Goal: Task Accomplishment & Management: Manage account settings

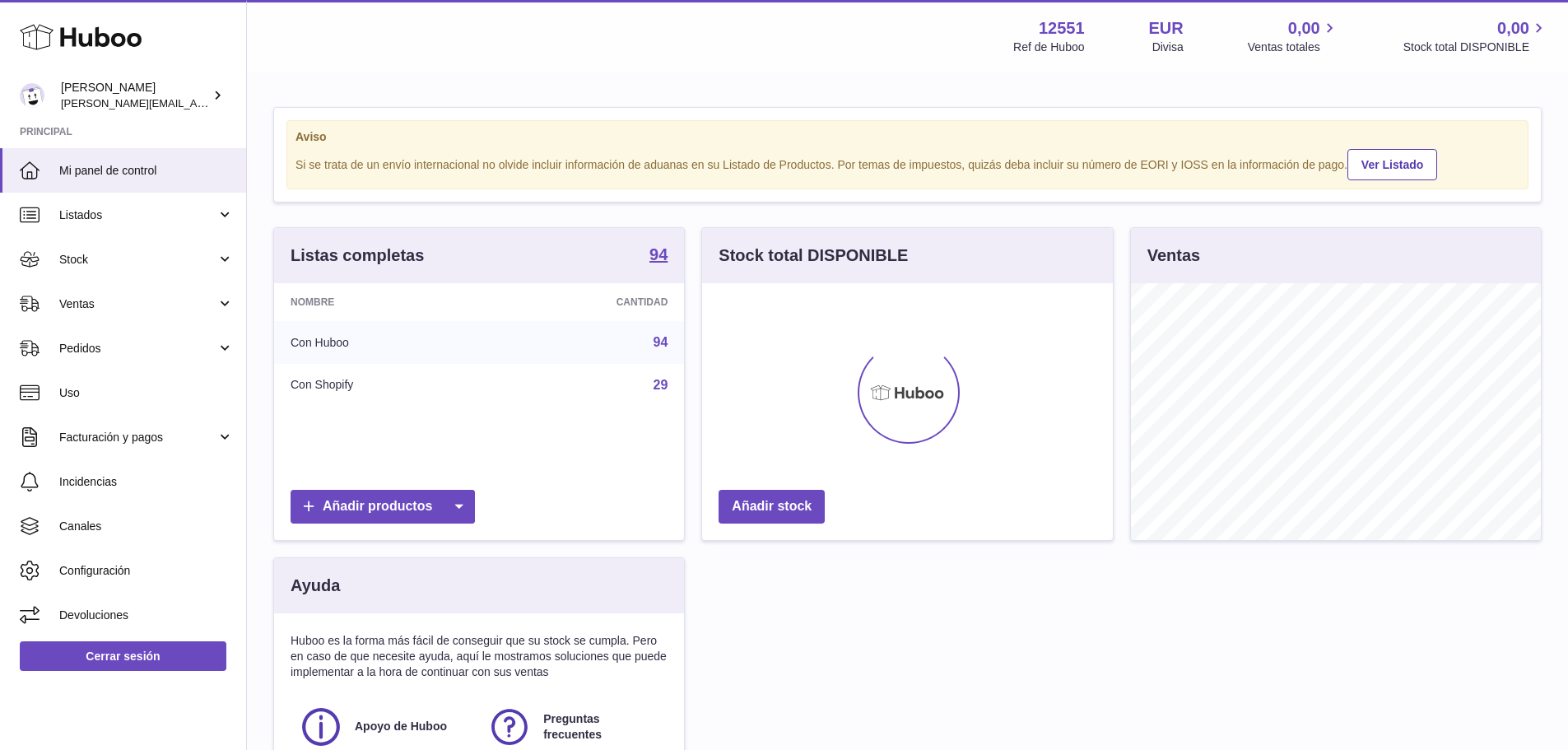
scroll to position [257, 411]
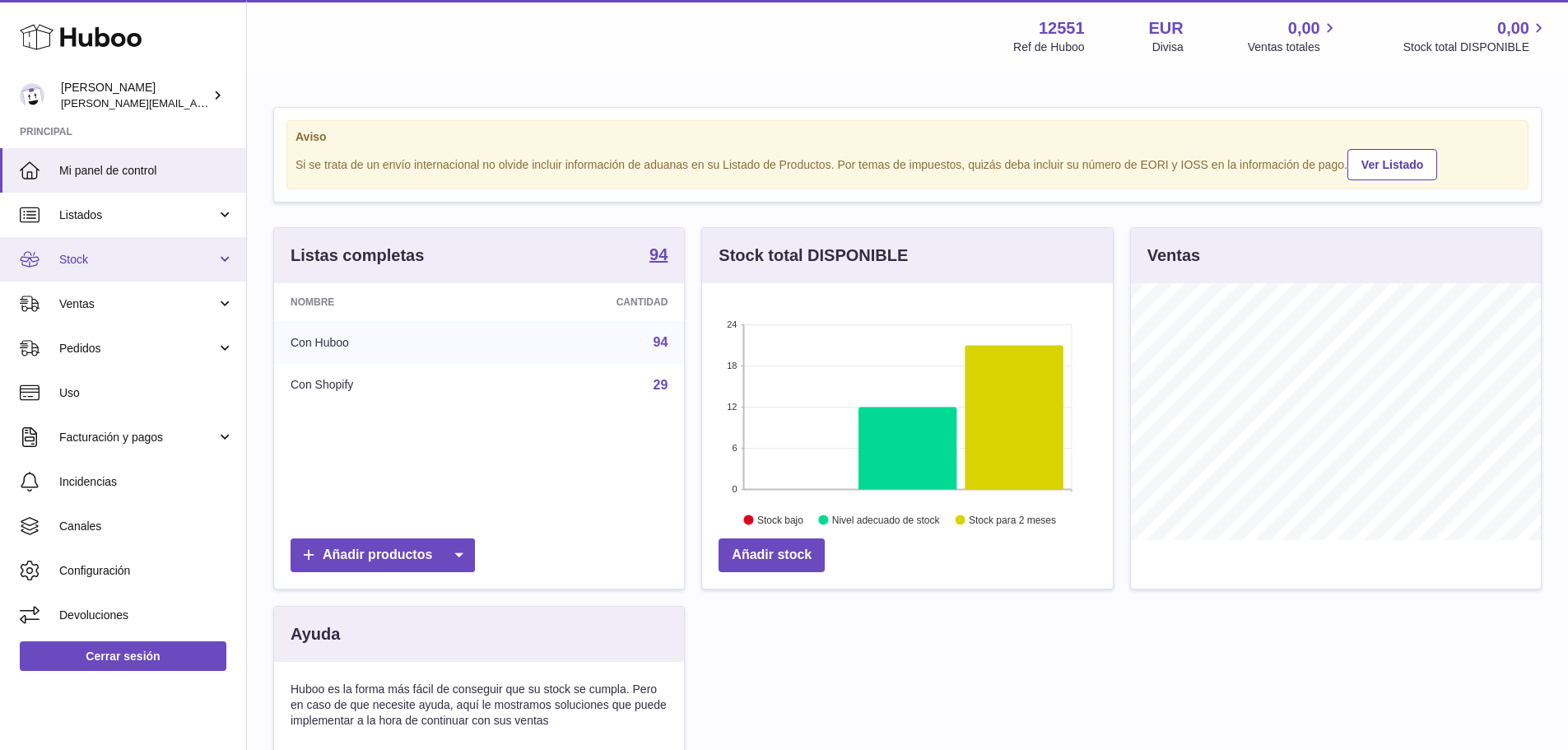
click at [118, 259] on span "Stock" at bounding box center [137, 259] width 157 height 15
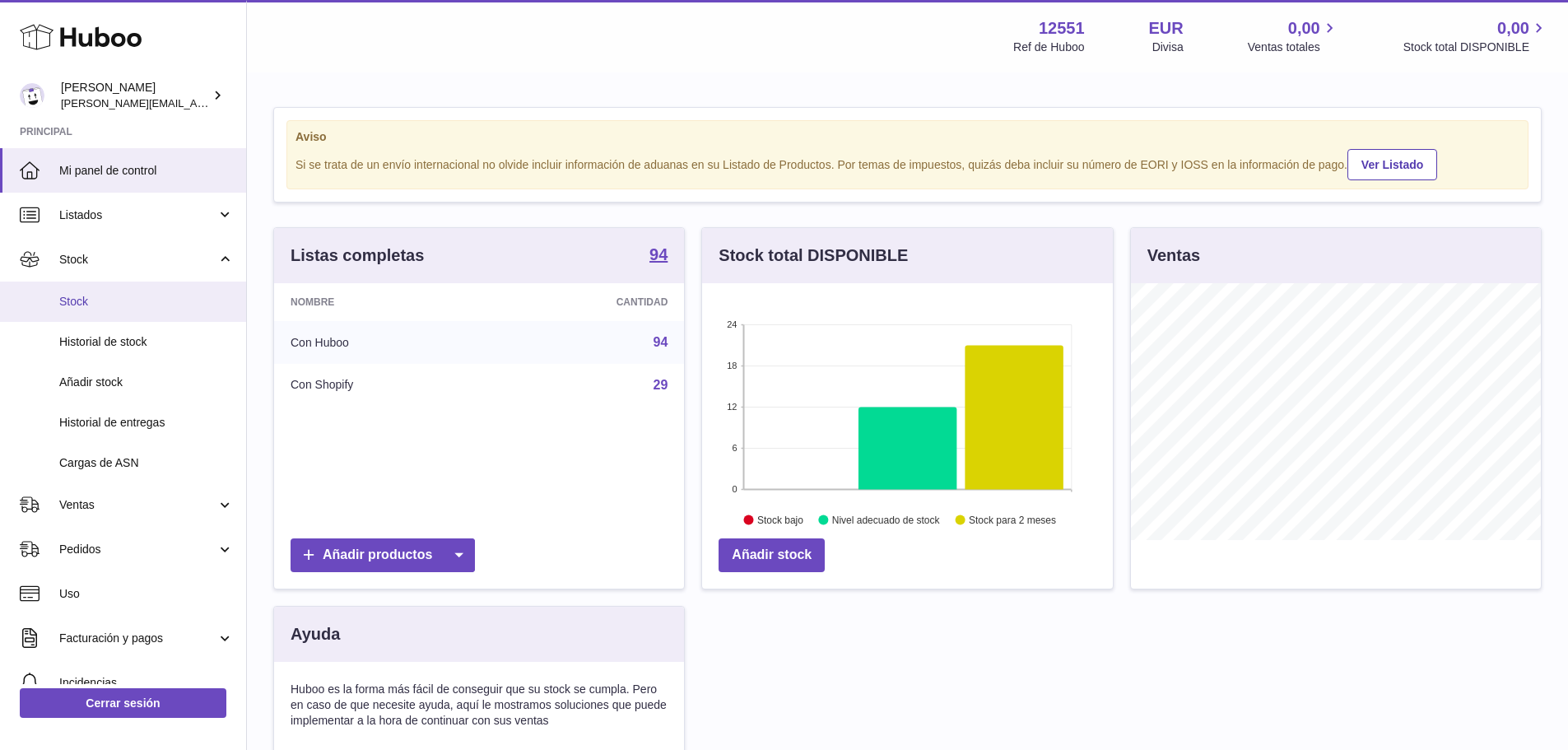
click at [108, 299] on span "Stock" at bounding box center [146, 302] width 174 height 15
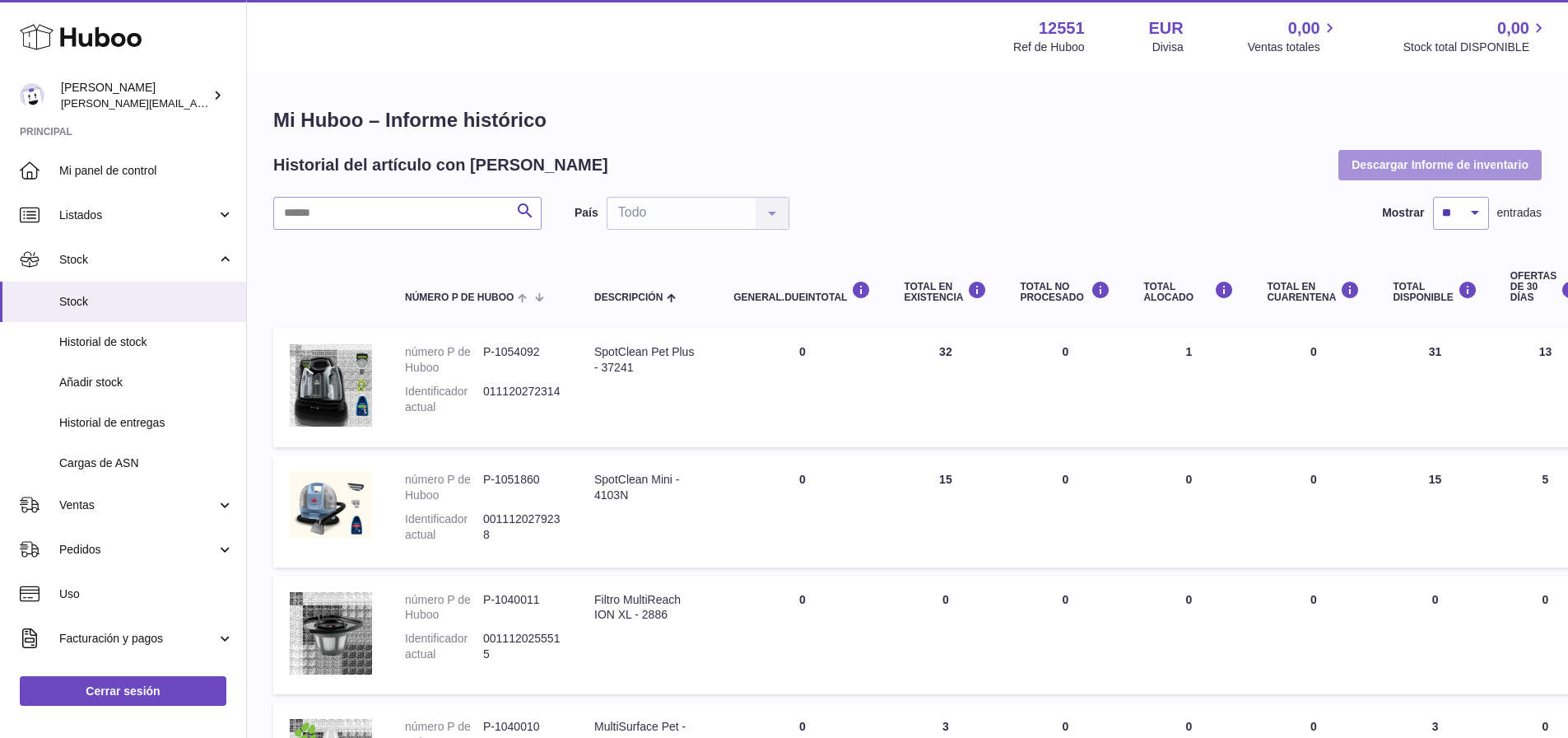
click at [1449, 160] on button "Descargar Informe de inventario" at bounding box center [1440, 164] width 204 height 29
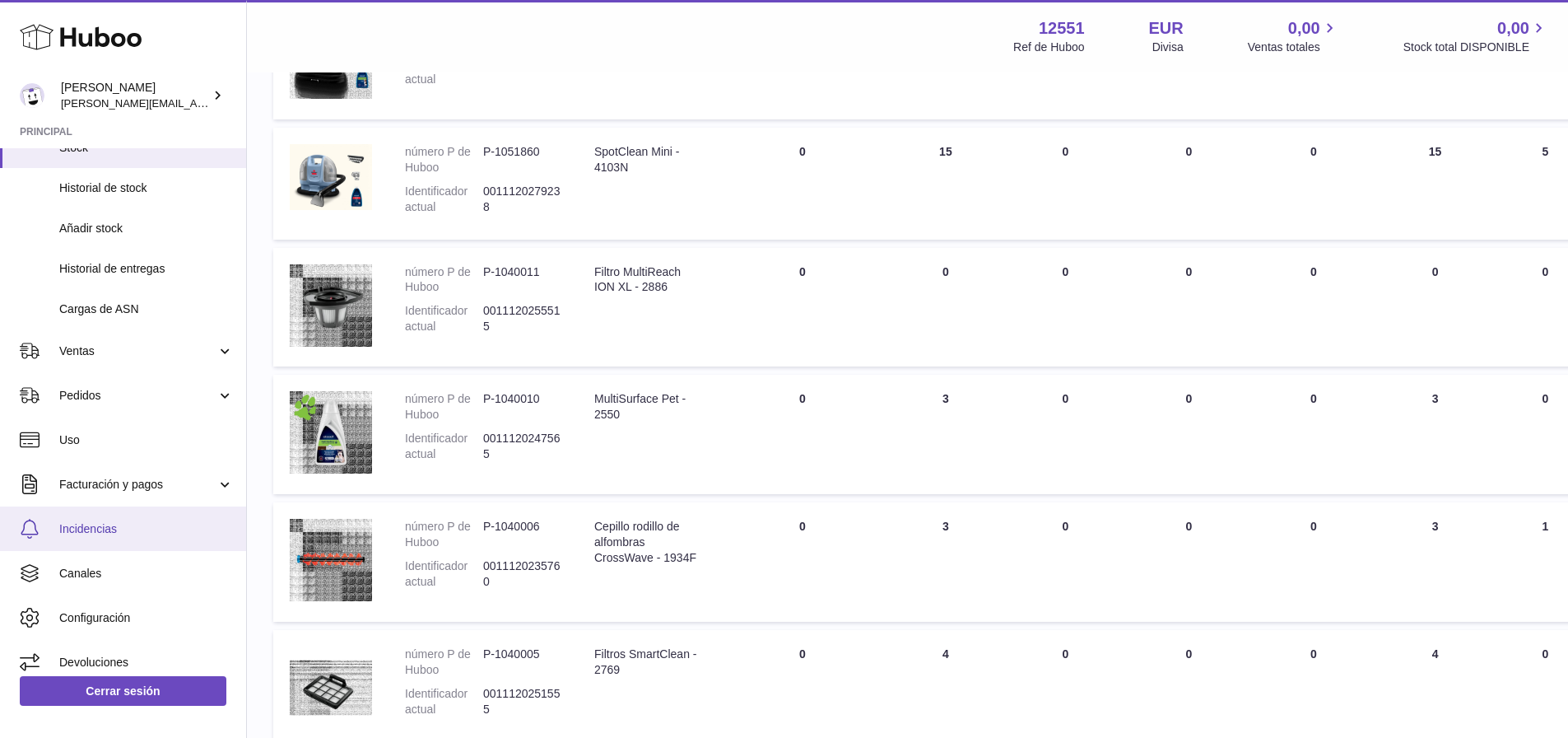
scroll to position [329, 0]
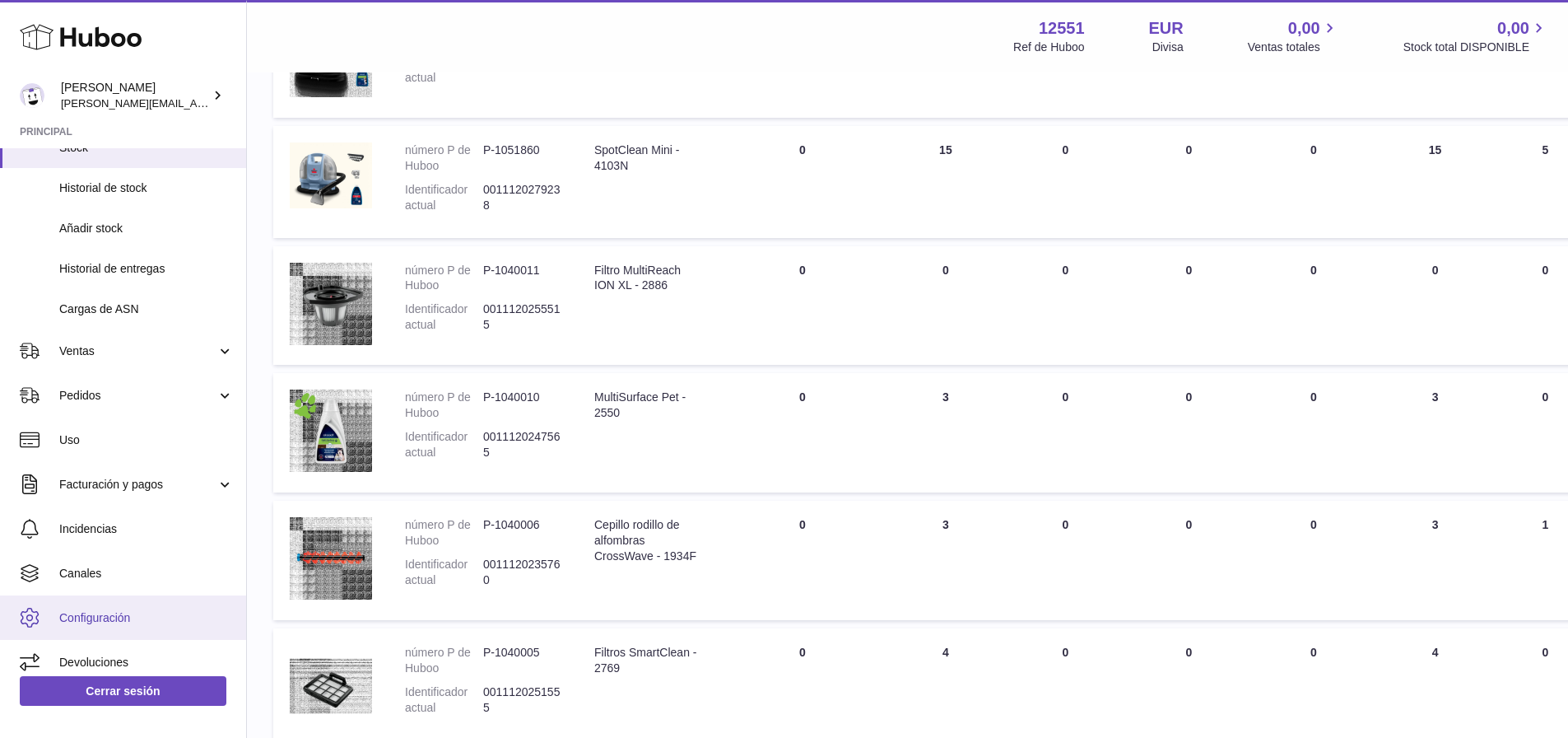
click at [81, 620] on span "Configuración" at bounding box center [146, 618] width 174 height 15
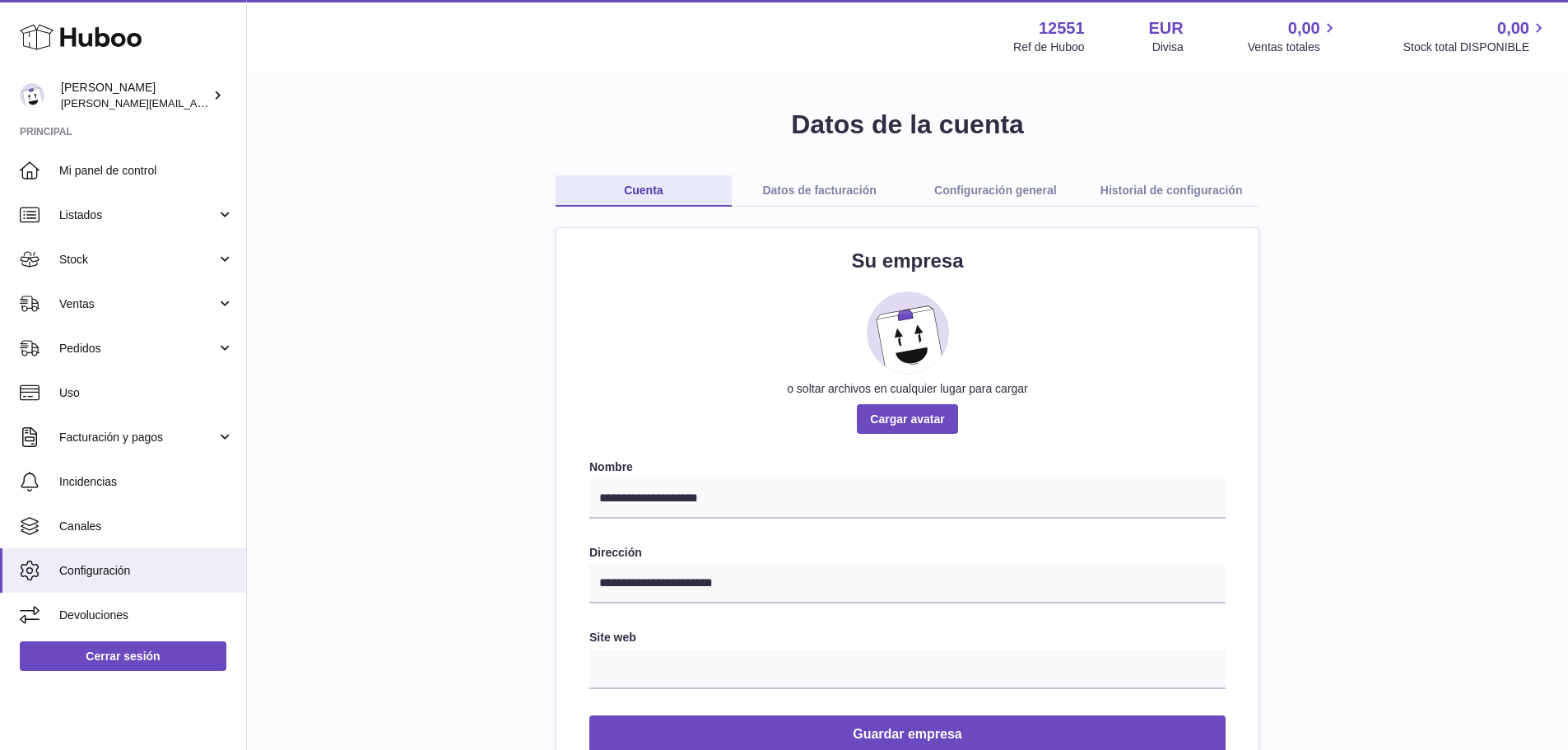
click at [813, 193] on link "Datos de facturación" at bounding box center [820, 191] width 176 height 31
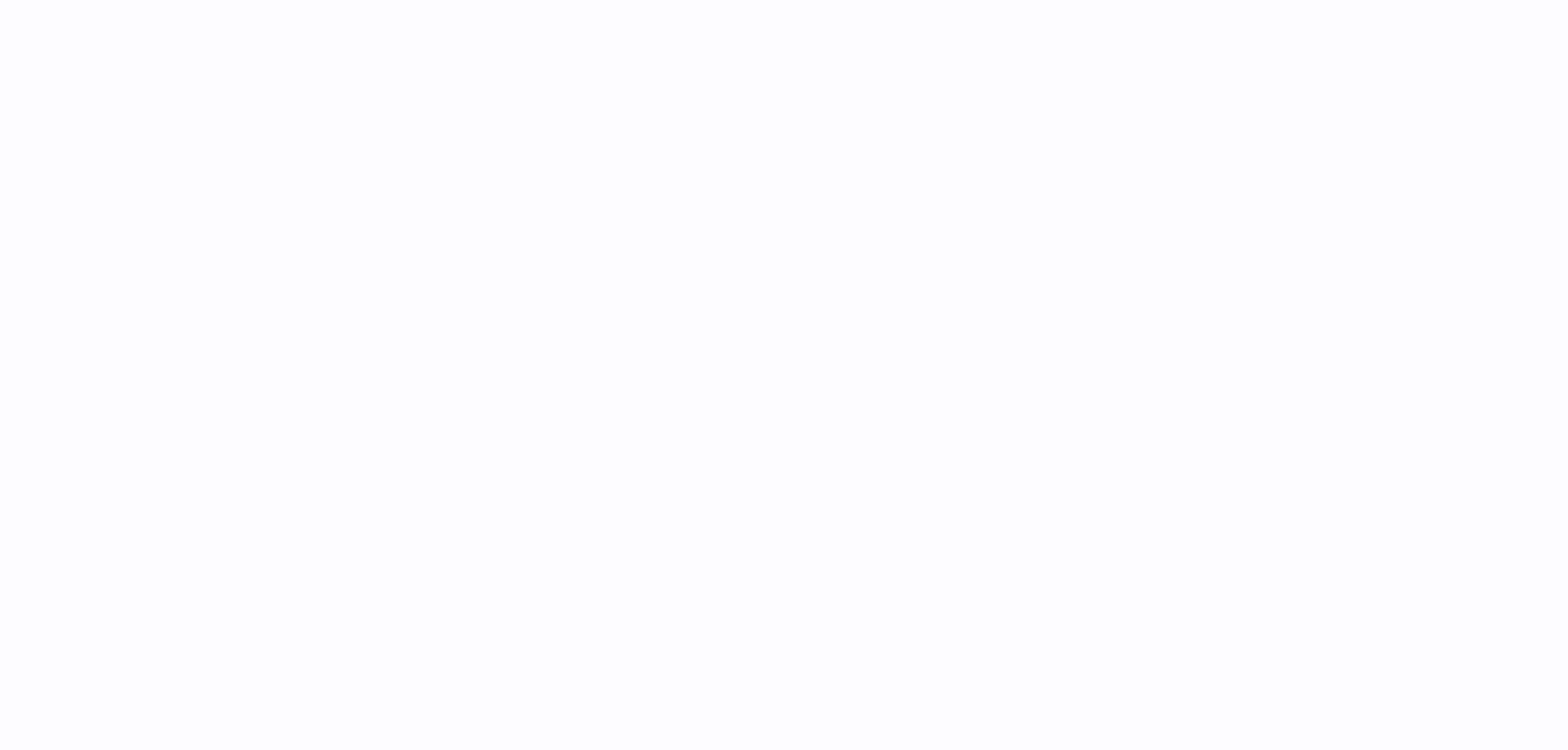
select select "**"
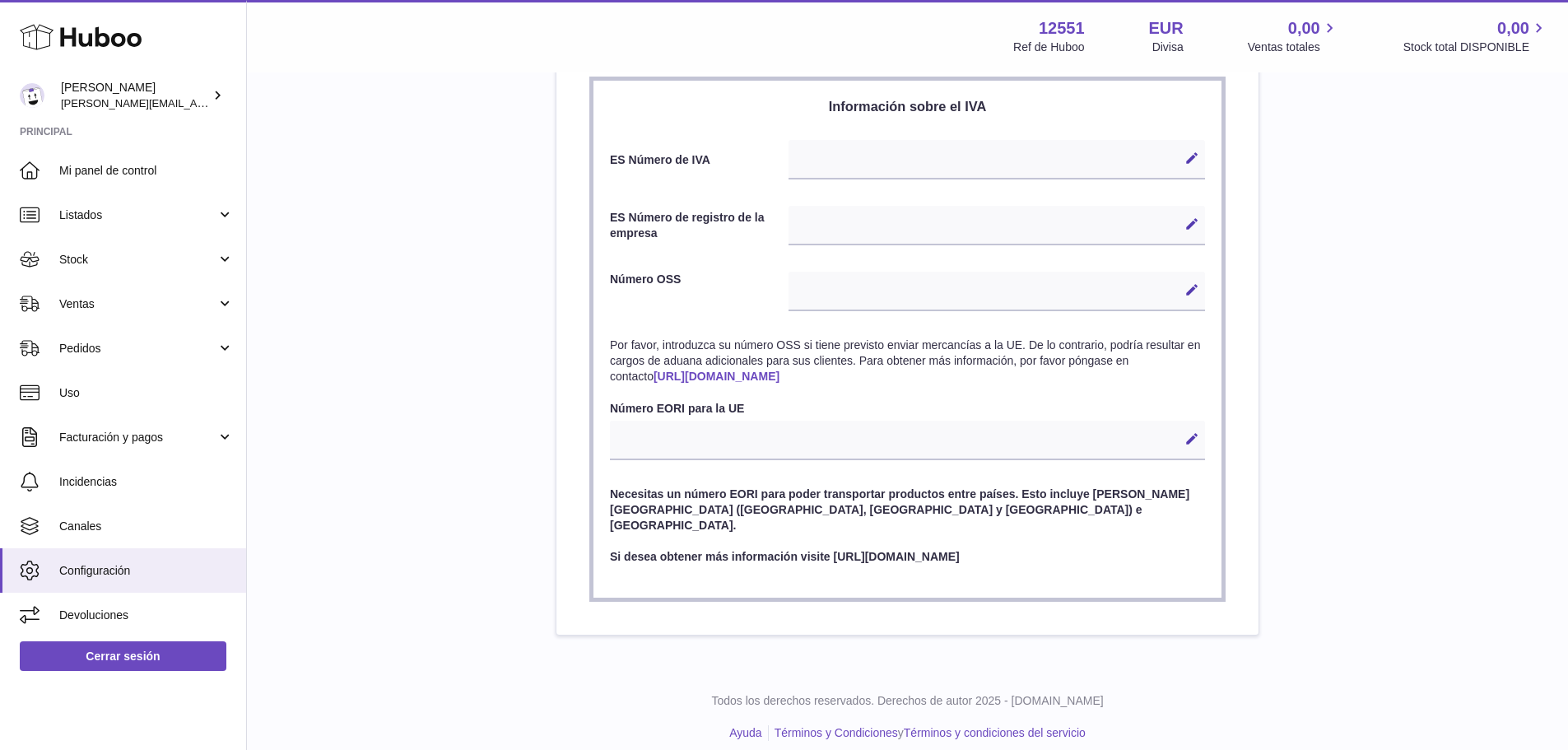
drag, startPoint x: 1346, startPoint y: 396, endPoint x: 1325, endPoint y: 386, distance: 23.3
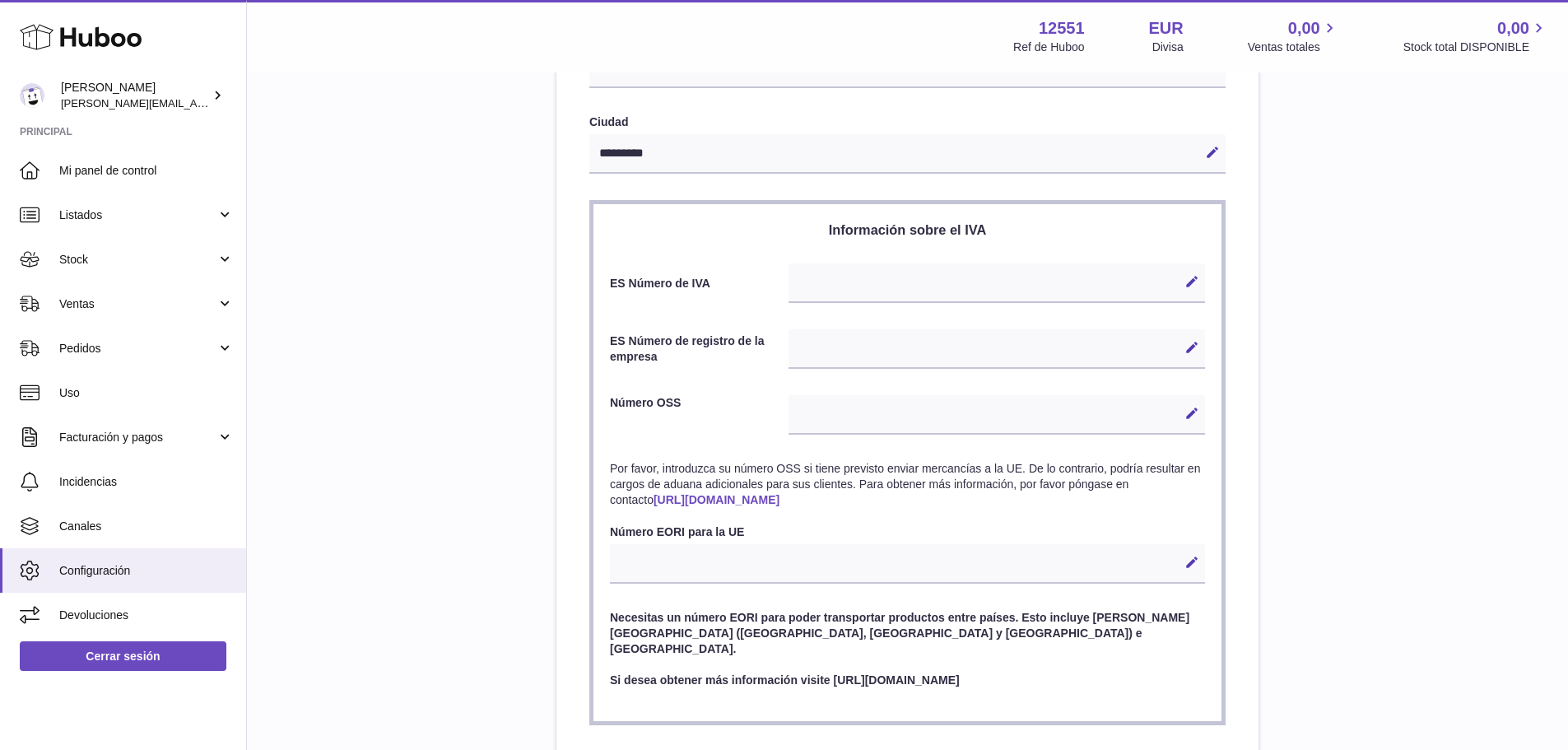
scroll to position [50, 0]
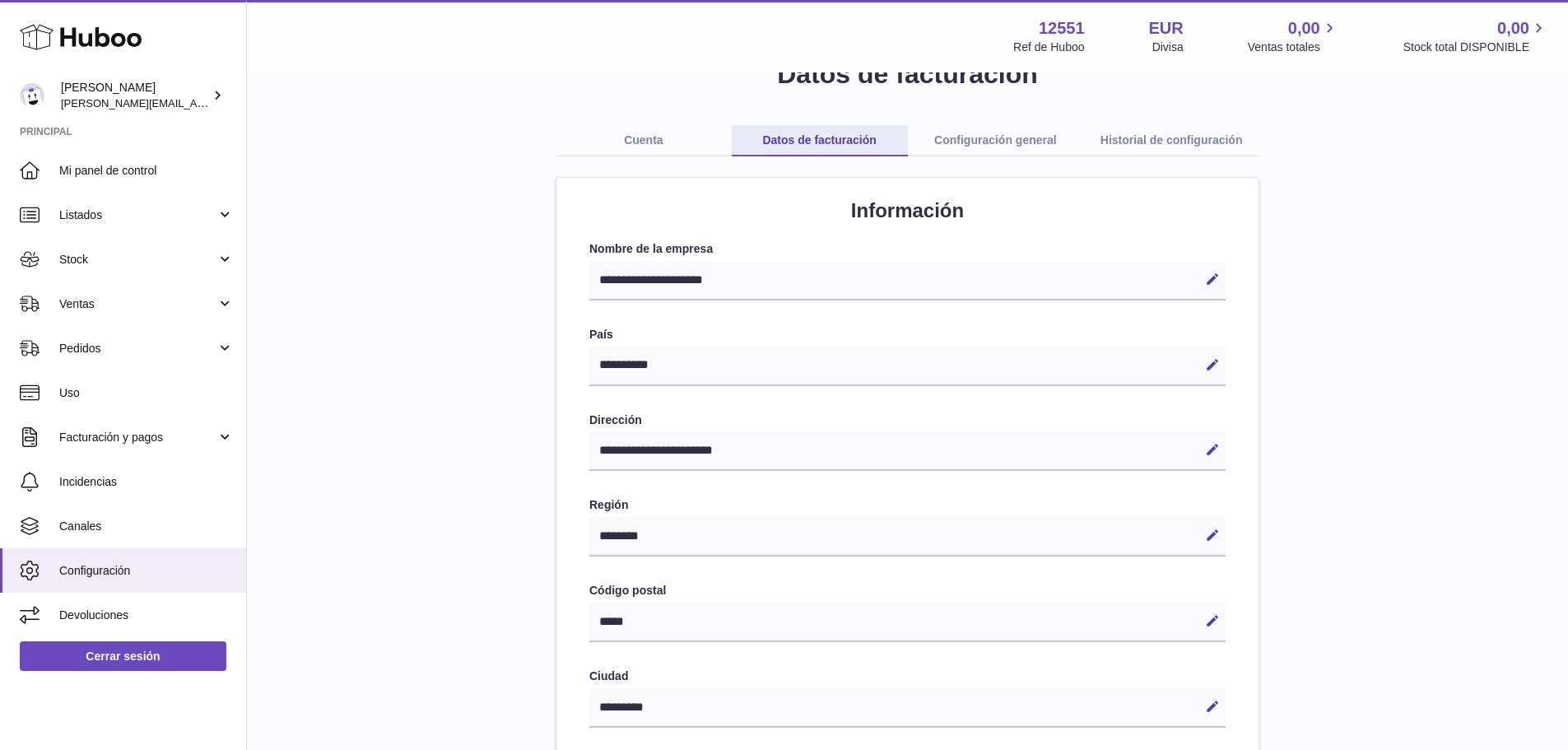
drag, startPoint x: 1321, startPoint y: 381, endPoint x: 1249, endPoint y: 198, distance: 196.7
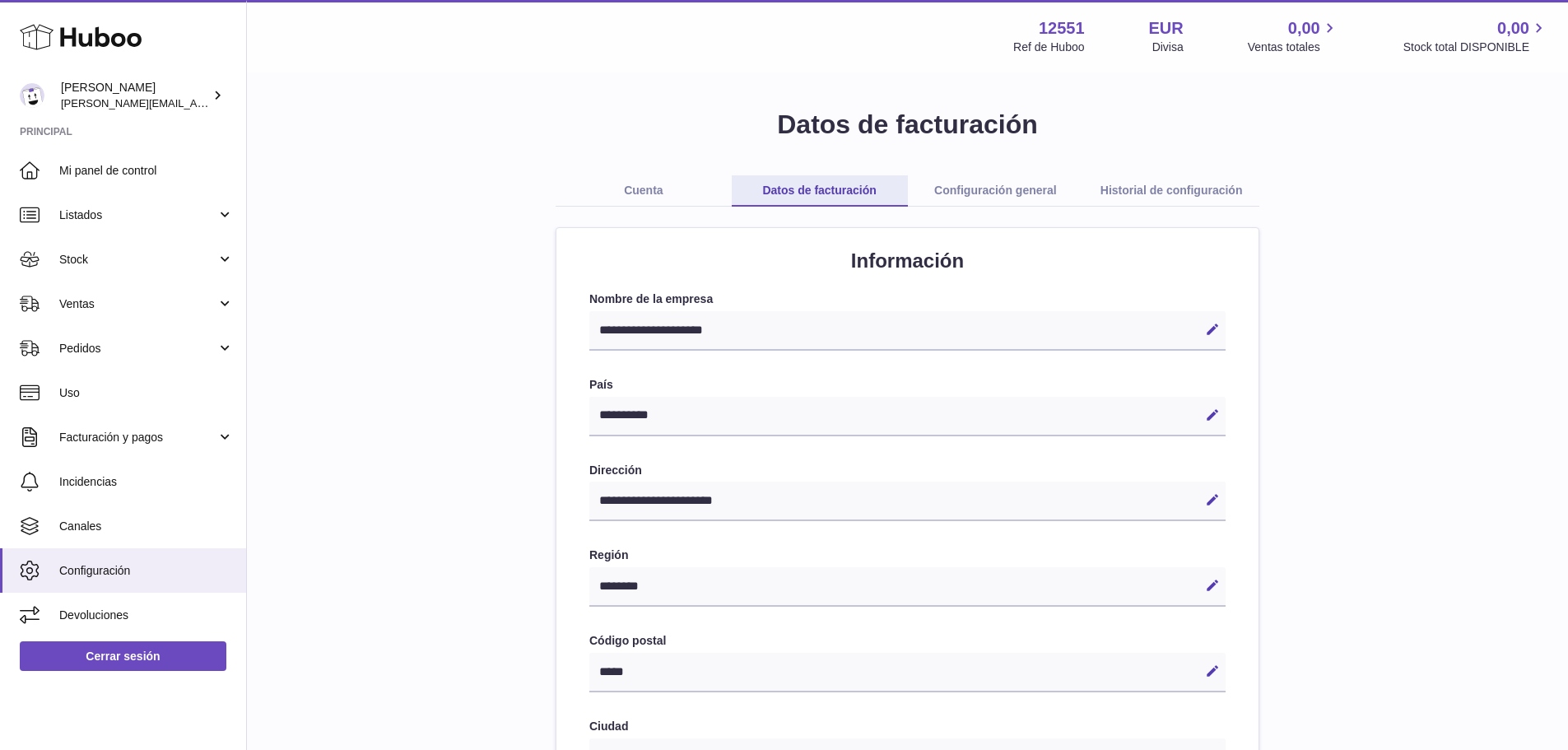
click at [958, 189] on link "Configuración general" at bounding box center [996, 191] width 176 height 31
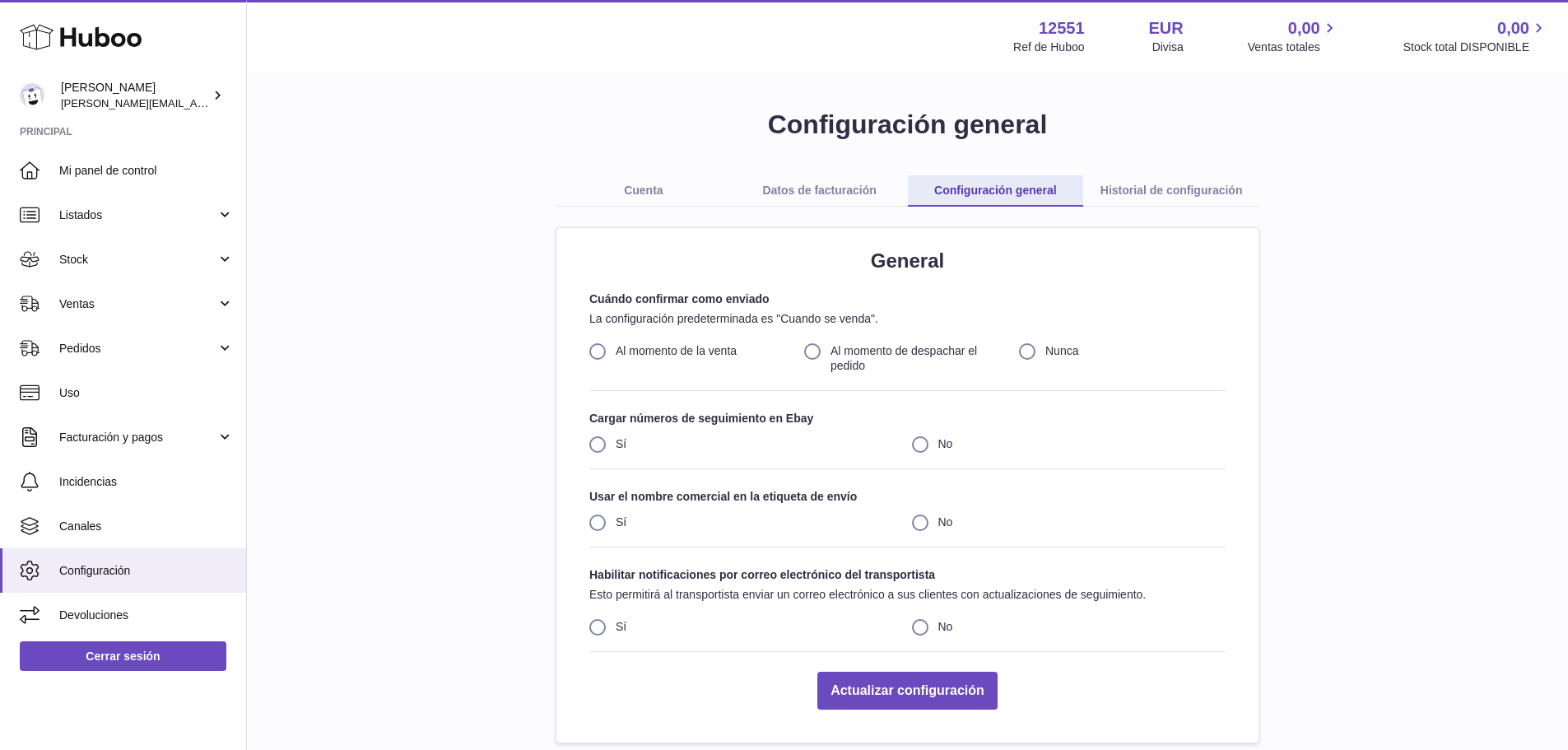
click at [1147, 192] on link "Historial de configuración" at bounding box center [1171, 191] width 176 height 31
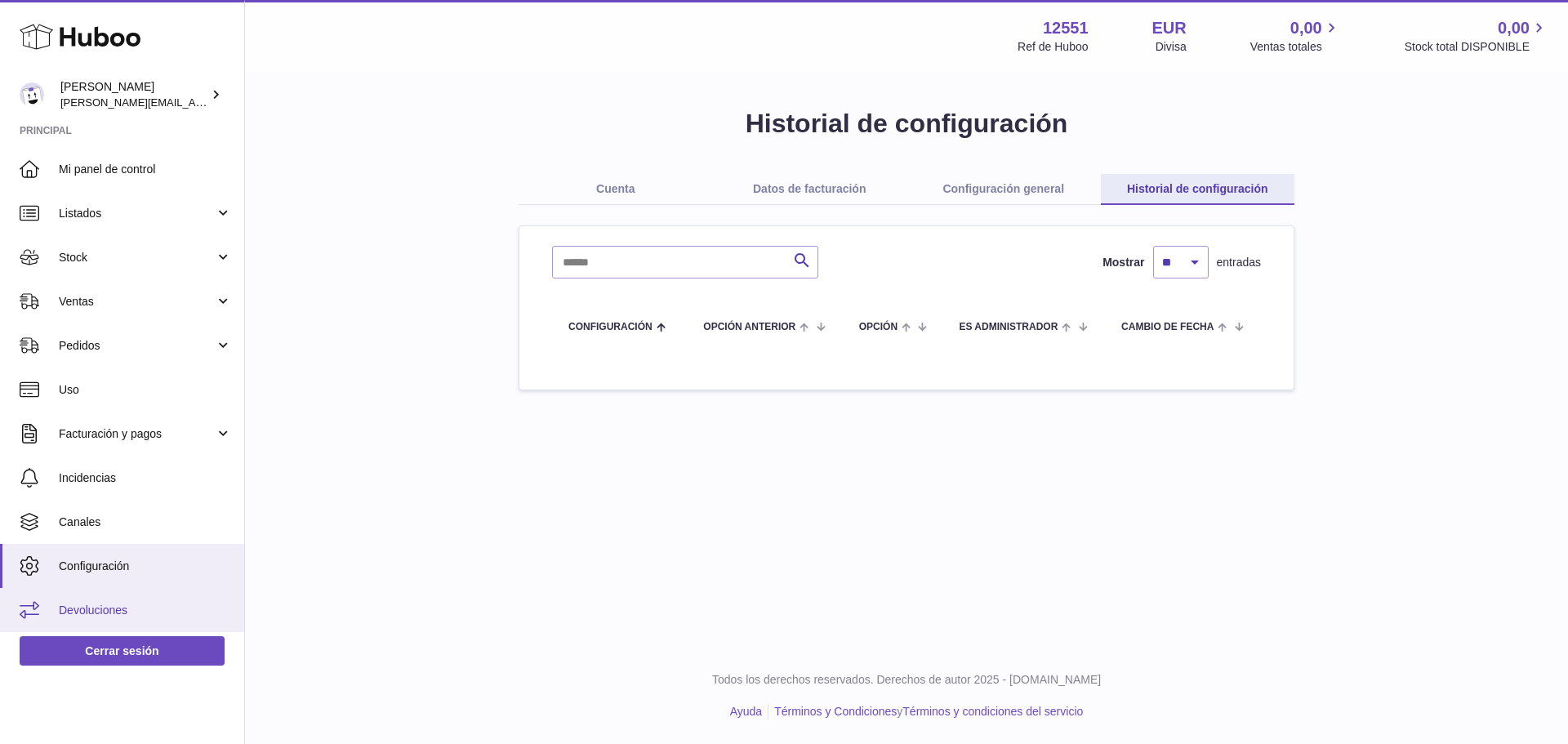
click at [101, 603] on span "Devoluciones" at bounding box center [145, 610] width 173 height 15
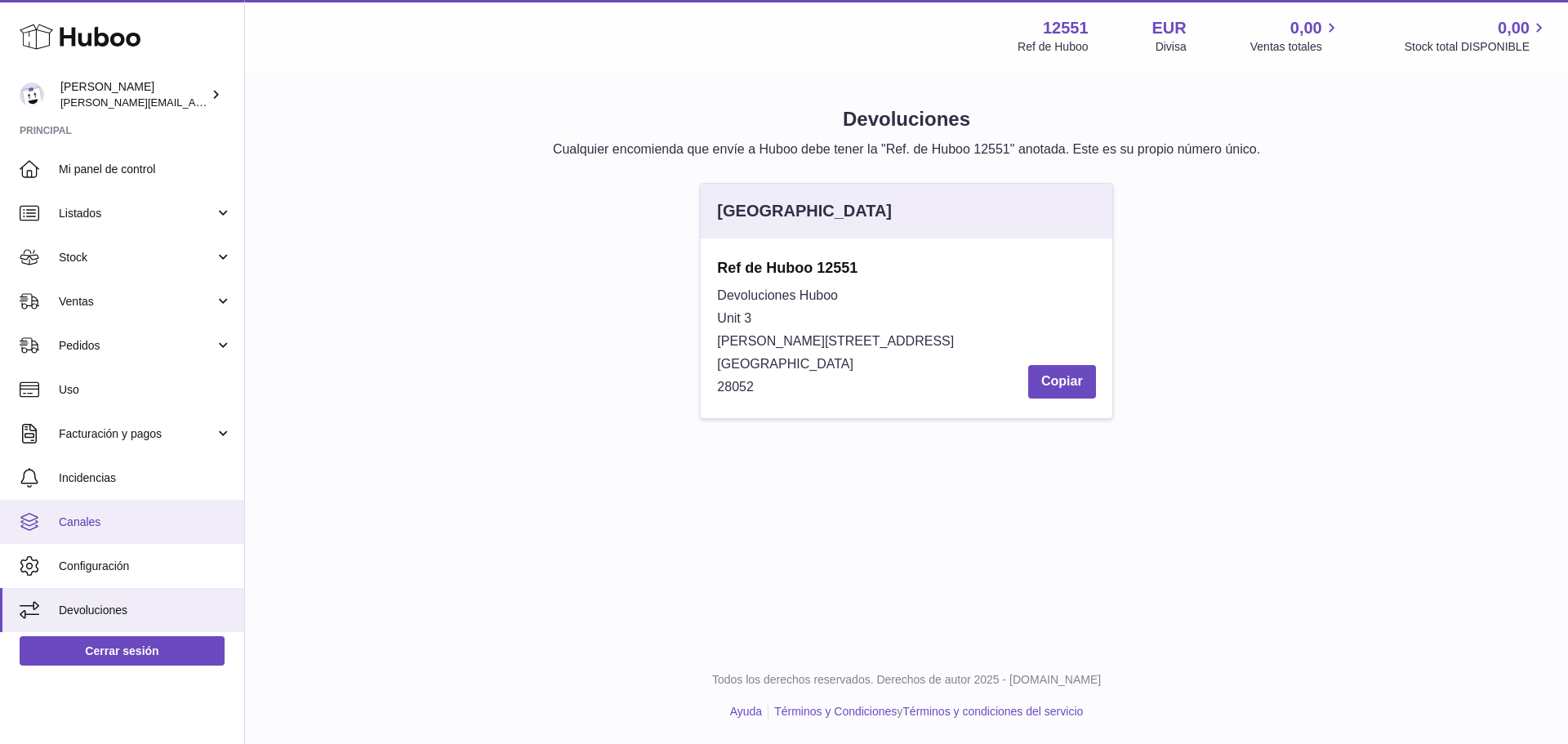
click at [135, 525] on span "Canales" at bounding box center [145, 522] width 173 height 15
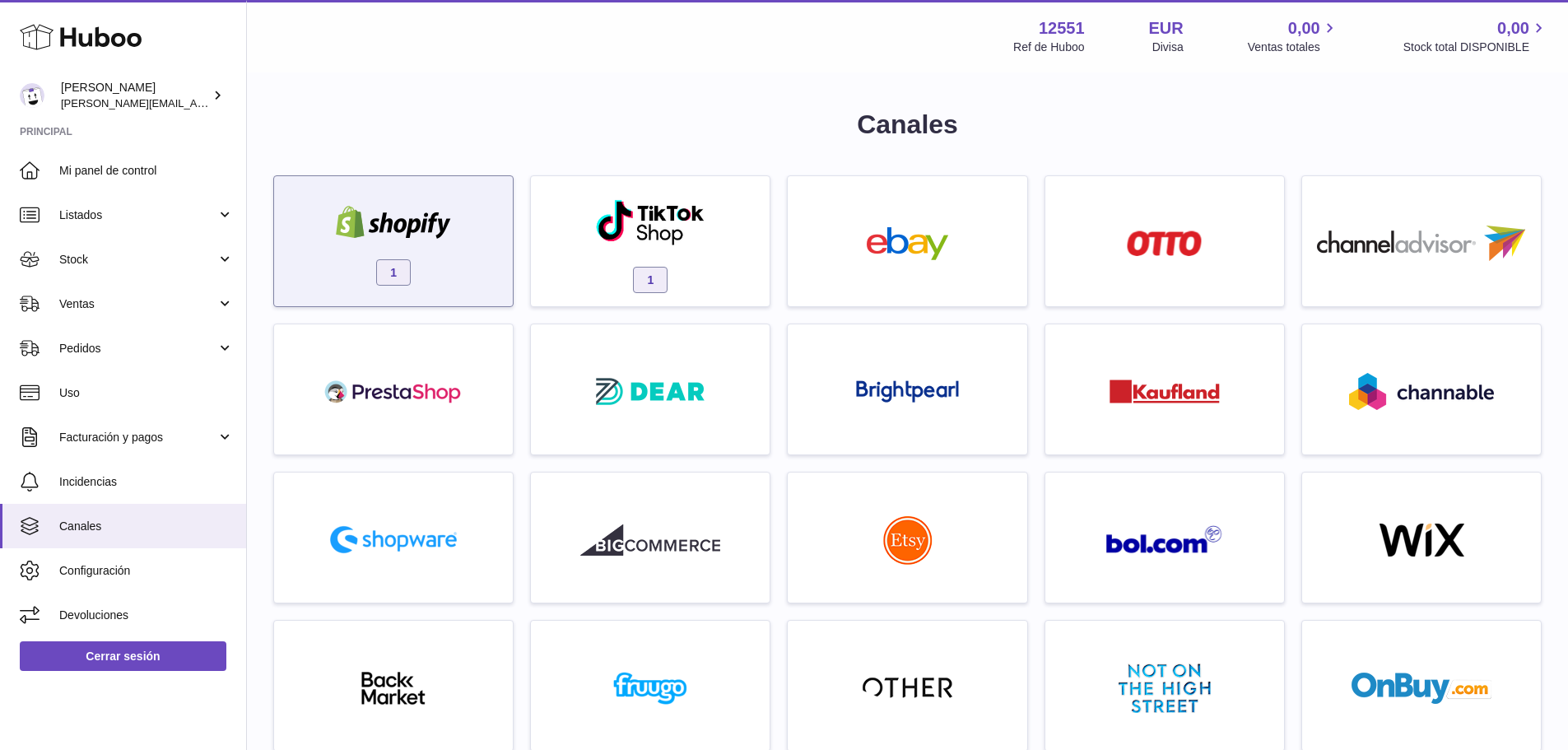
drag, startPoint x: 491, startPoint y: 384, endPoint x: 475, endPoint y: 298, distance: 87.5
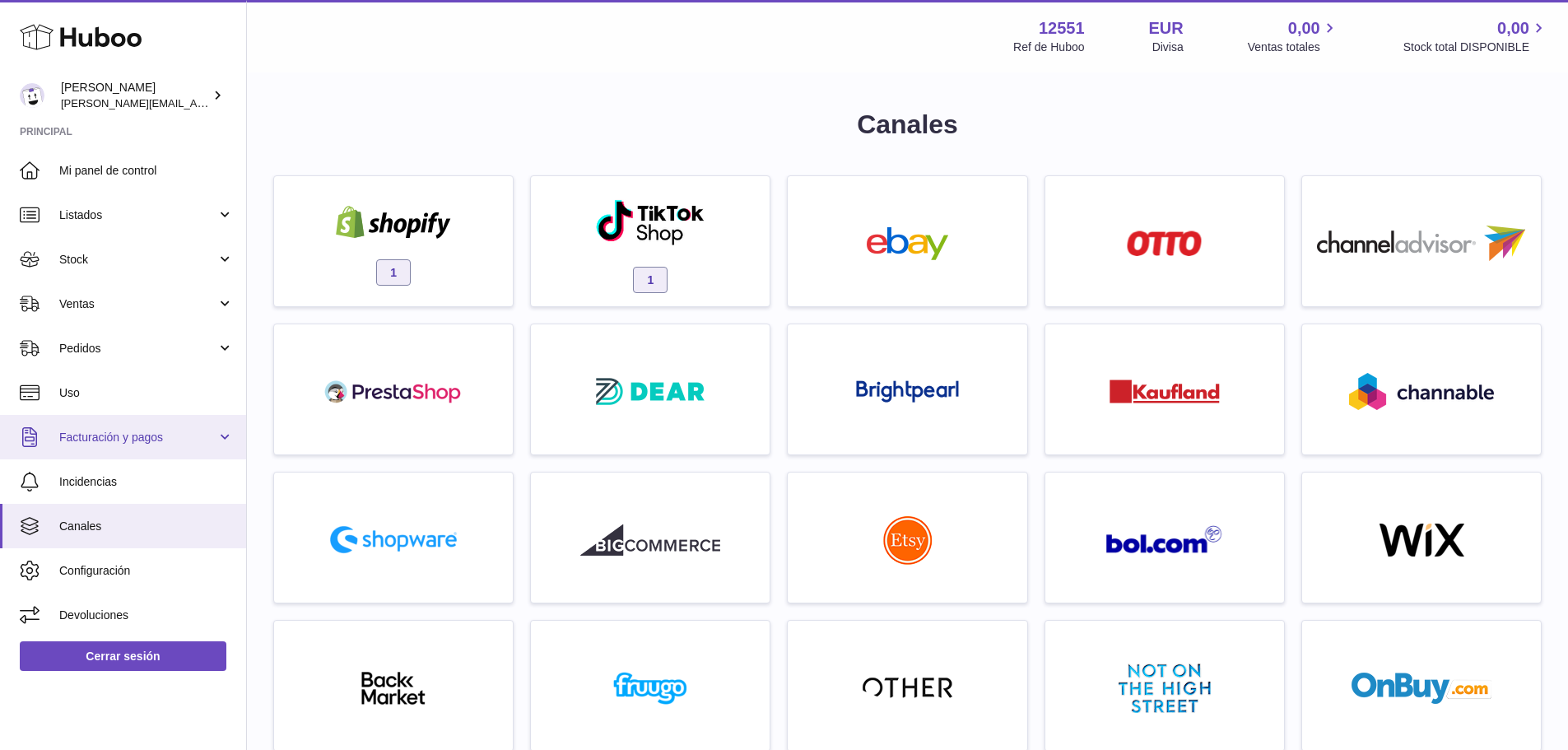
drag, startPoint x: 475, startPoint y: 298, endPoint x: 116, endPoint y: 419, distance: 378.8
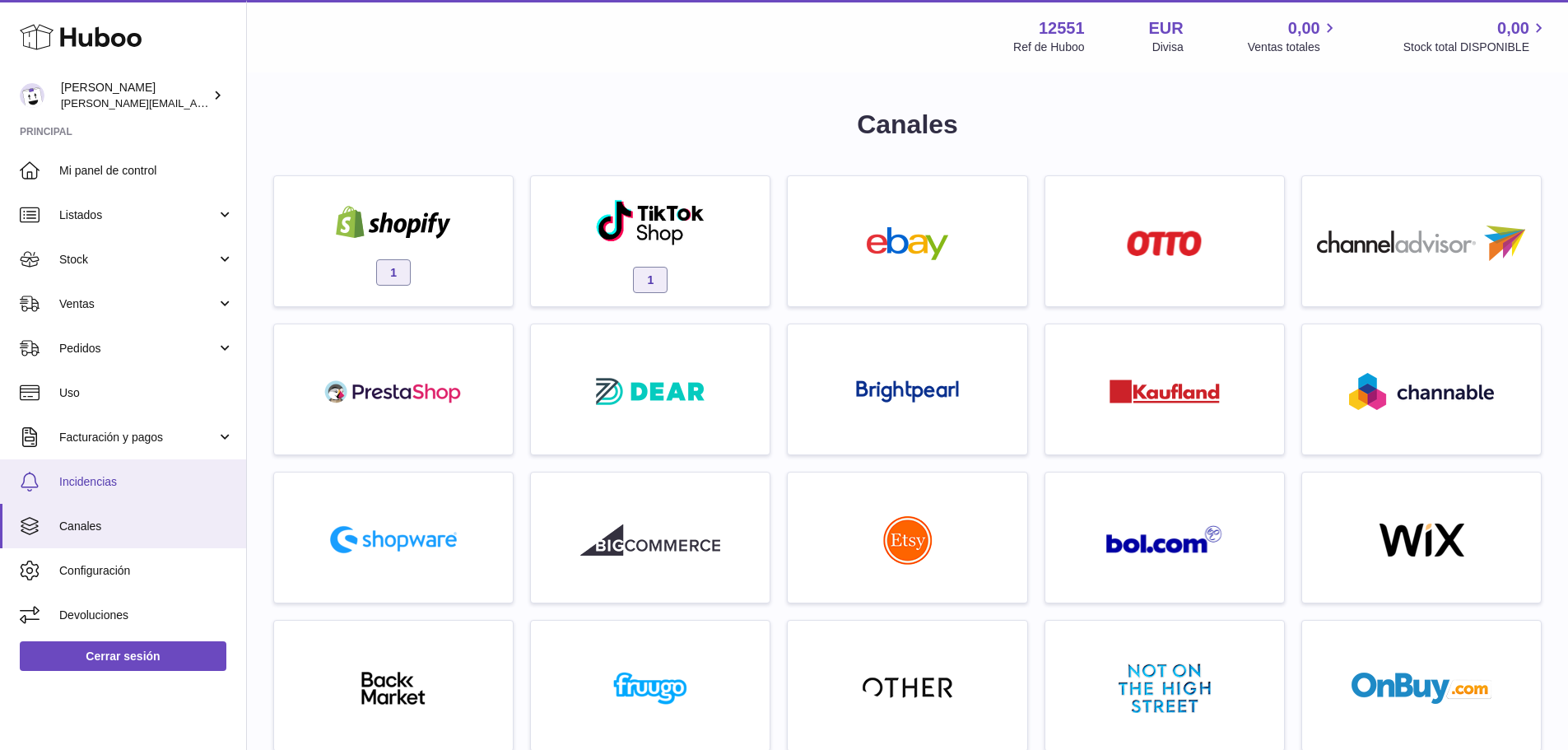
click at [94, 477] on span "Incidencias" at bounding box center [146, 482] width 174 height 15
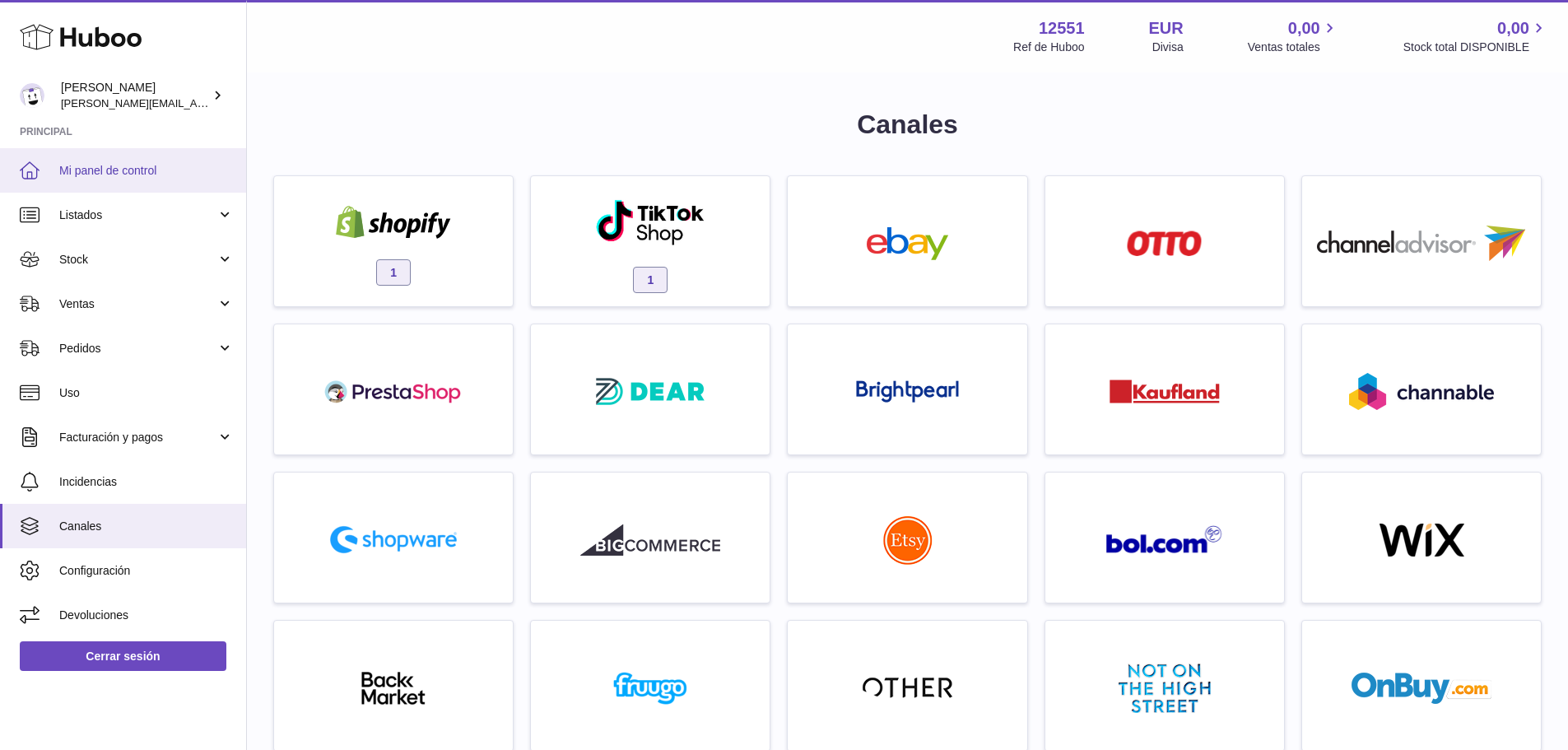
click at [142, 159] on link "Mi panel de control" at bounding box center [123, 170] width 247 height 45
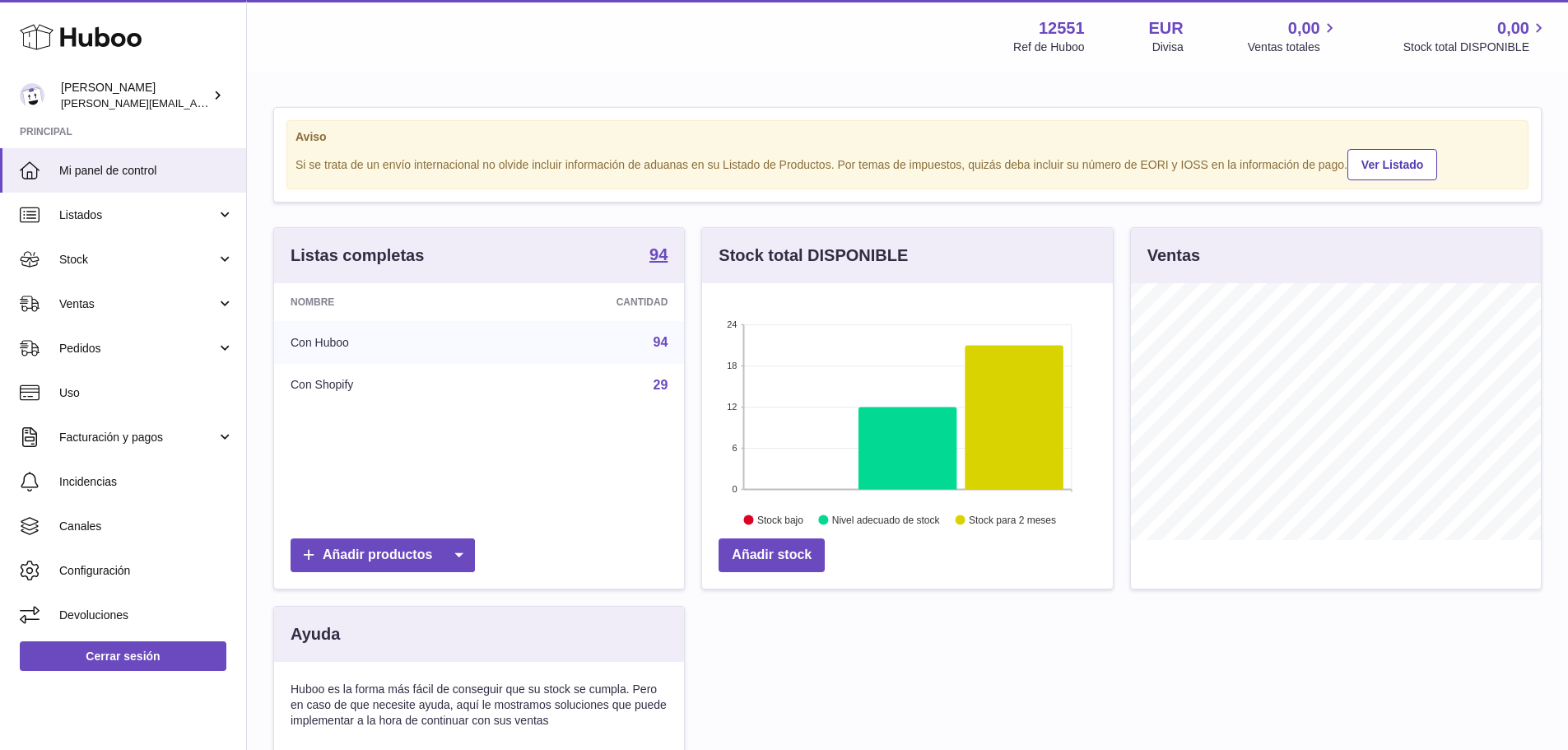
scroll to position [257, 411]
